Goal: Information Seeking & Learning: Learn about a topic

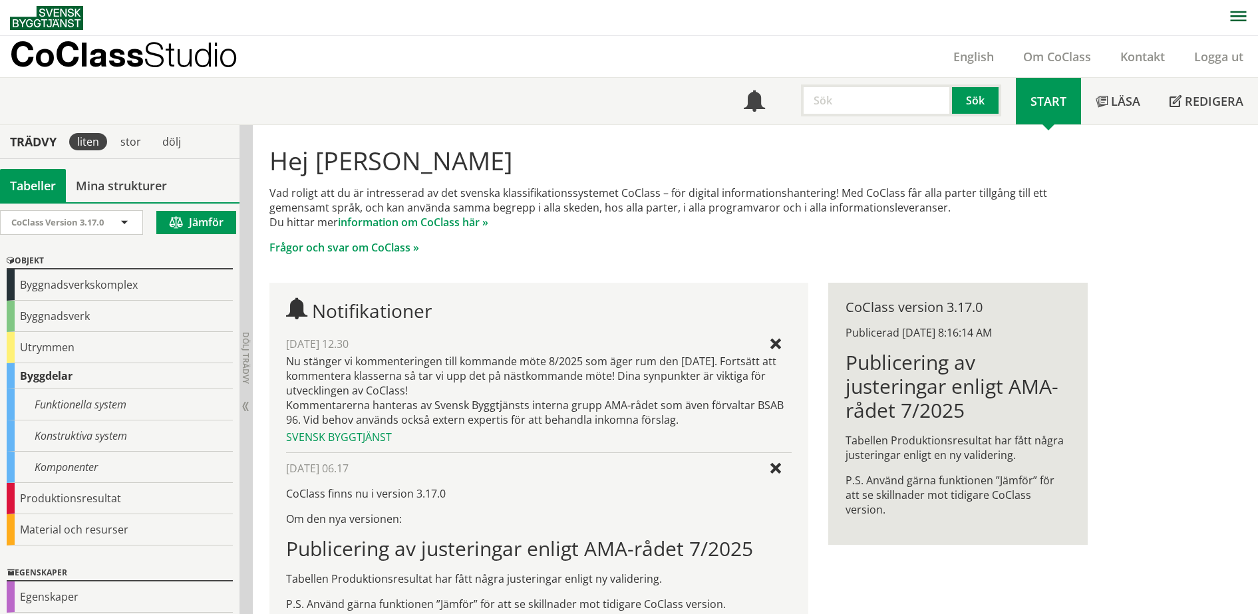
click at [148, 49] on p "CoClass Studio" at bounding box center [123, 54] width 227 height 15
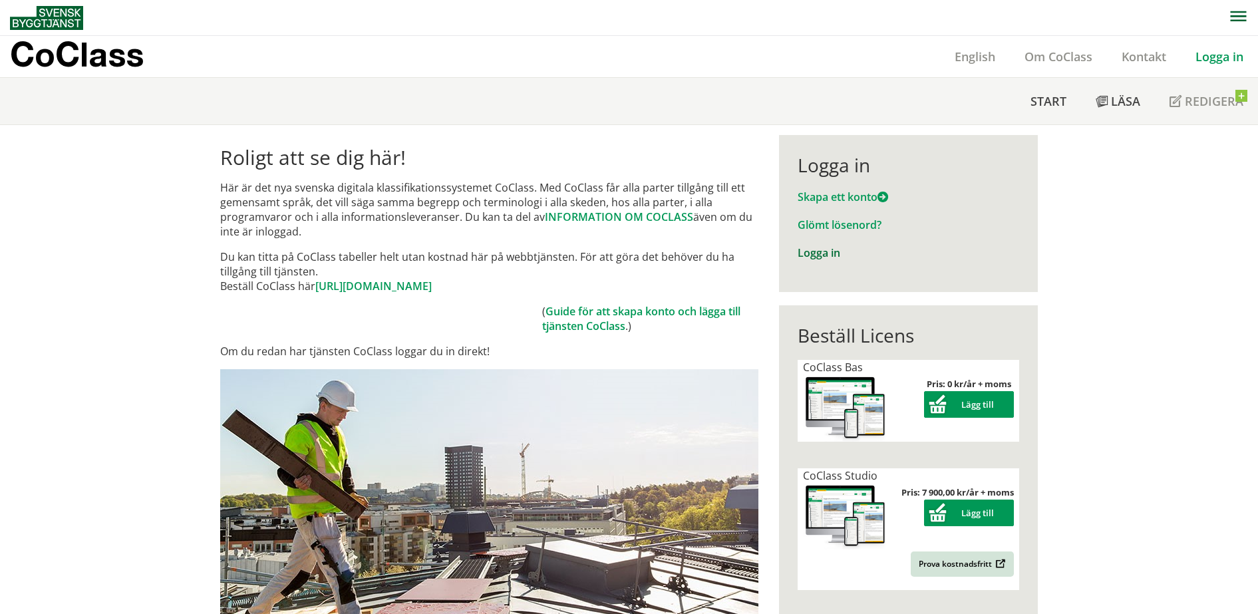
click at [825, 252] on link "Logga in" at bounding box center [818, 252] width 43 height 15
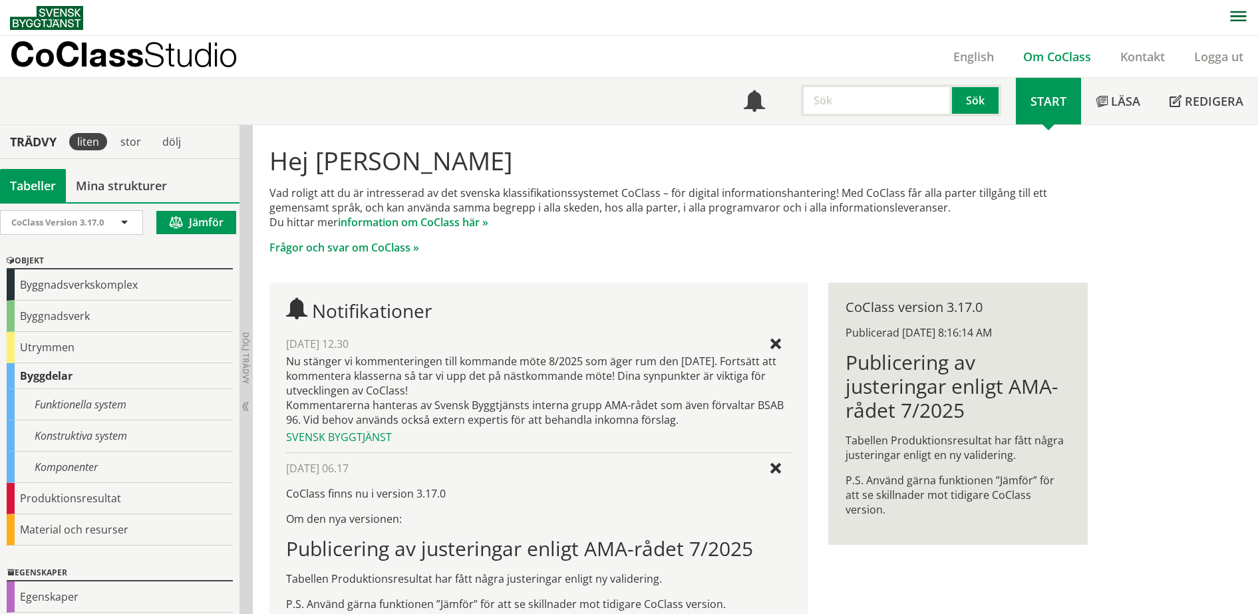
click at [1086, 51] on link "Om CoClass" at bounding box center [1056, 57] width 97 height 16
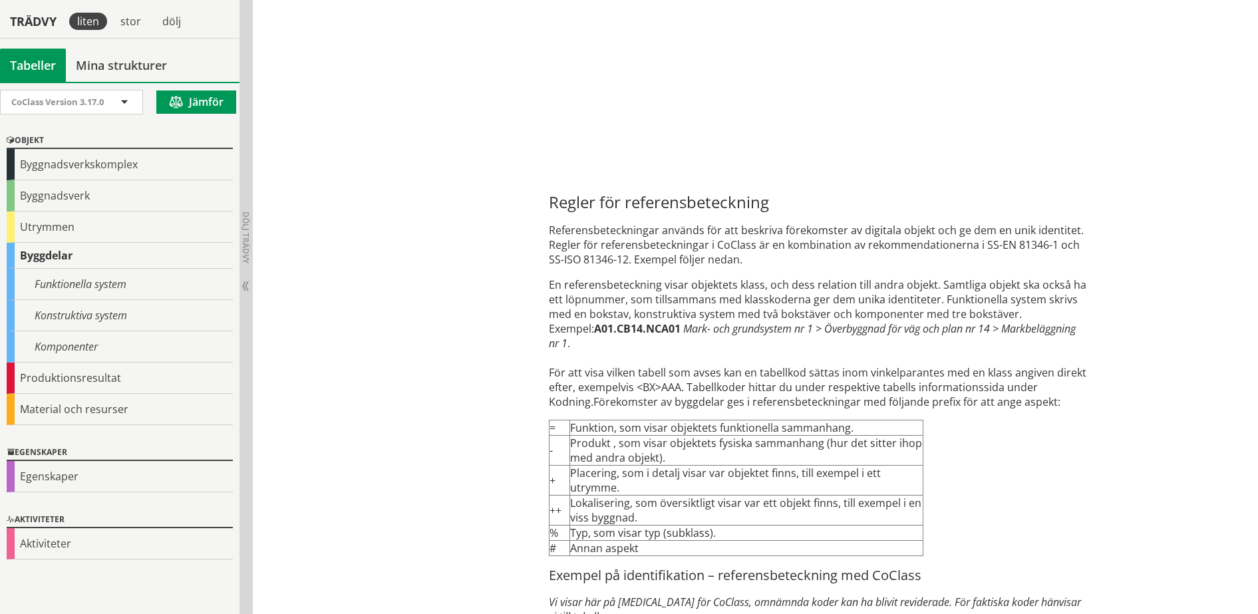
scroll to position [3492, 0]
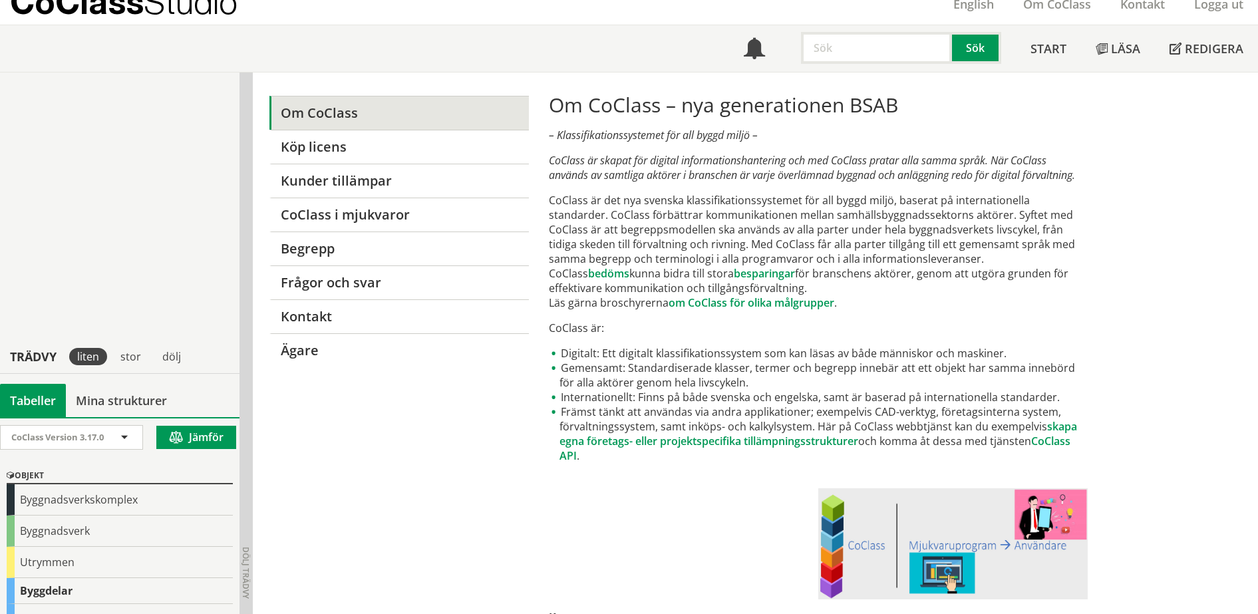
scroll to position [0, 0]
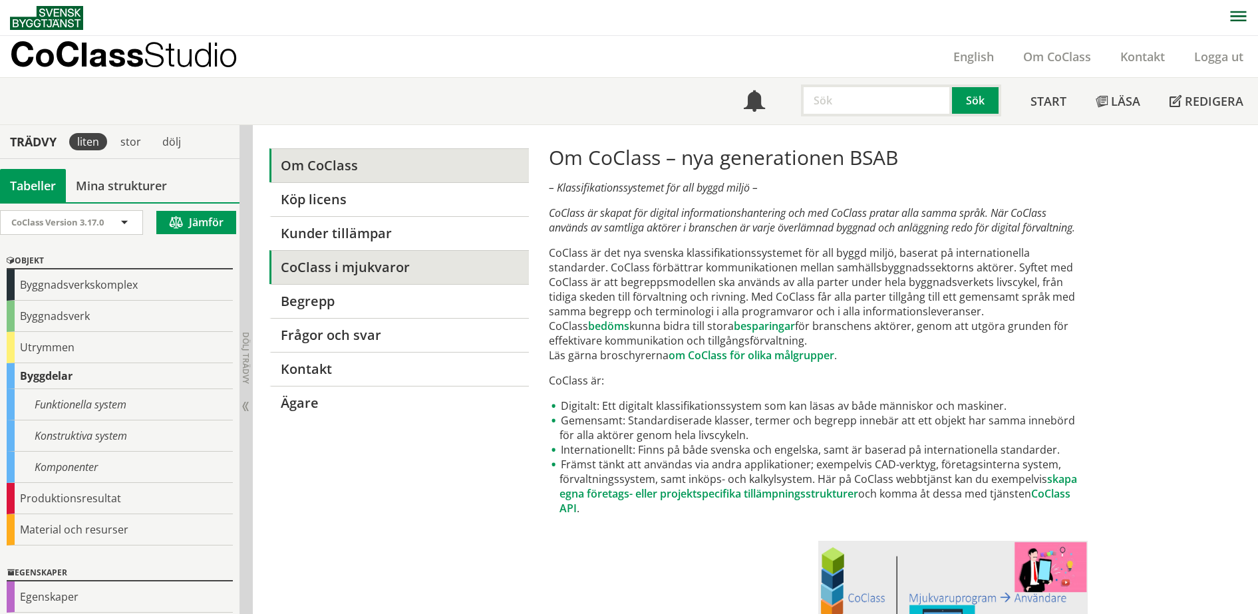
click at [369, 261] on link "CoClass i mjukvaror" at bounding box center [398, 267] width 259 height 34
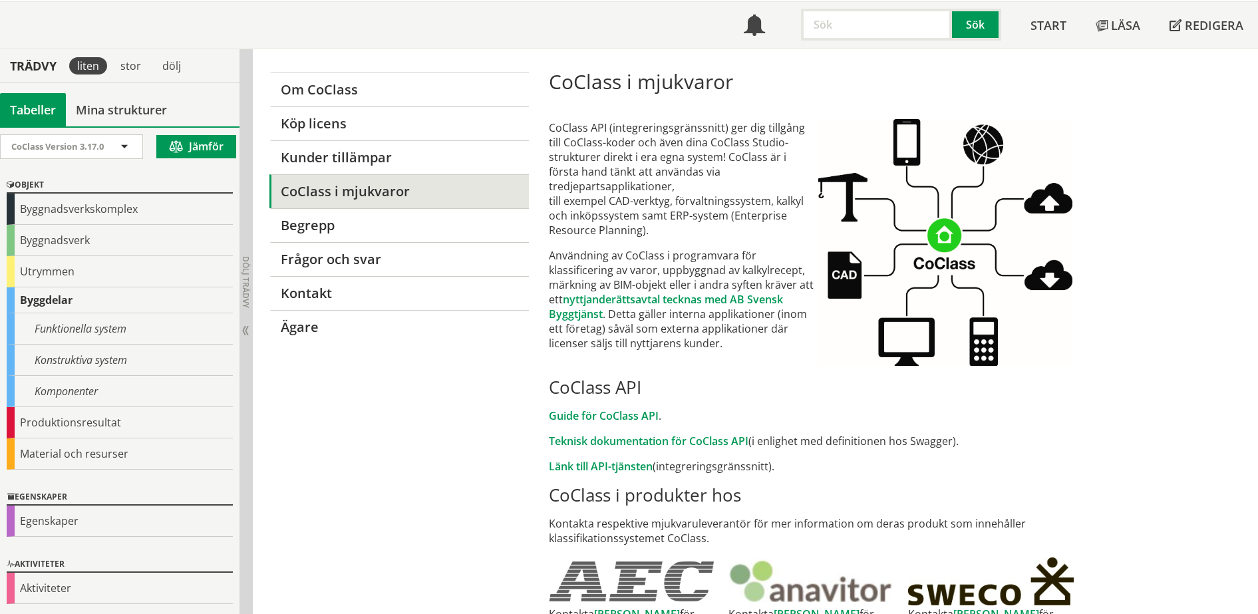
scroll to position [408, 0]
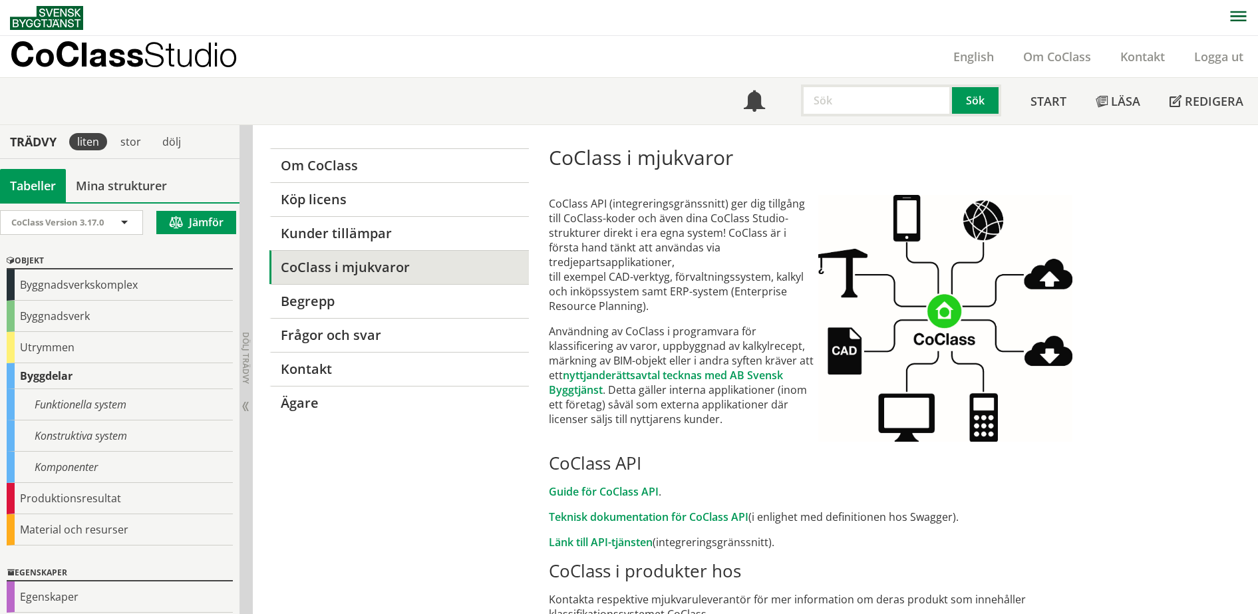
click at [94, 62] on p "CoClass Studio" at bounding box center [123, 54] width 227 height 15
